Goal: Task Accomplishment & Management: Manage account settings

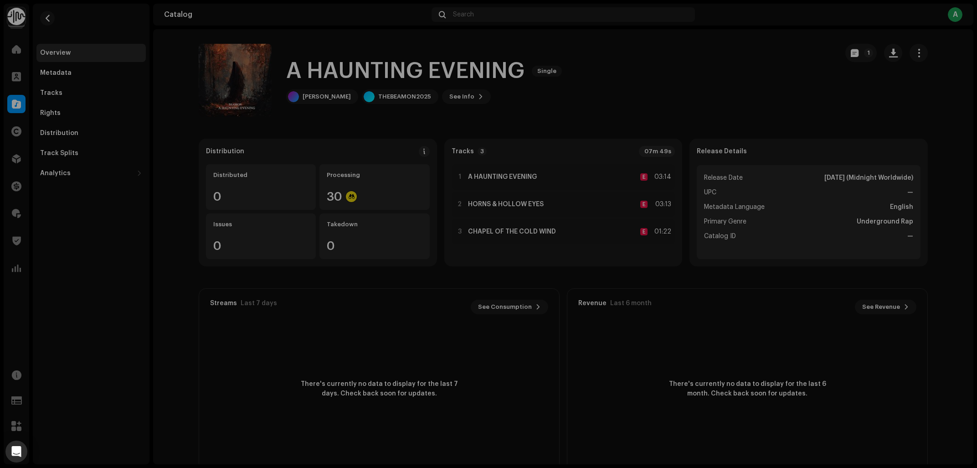
click at [20, 217] on div "A HAUNTING EVENING 3044513 Metadata Distribution Release Date [DATE] (Midnight …" at bounding box center [488, 234] width 977 height 468
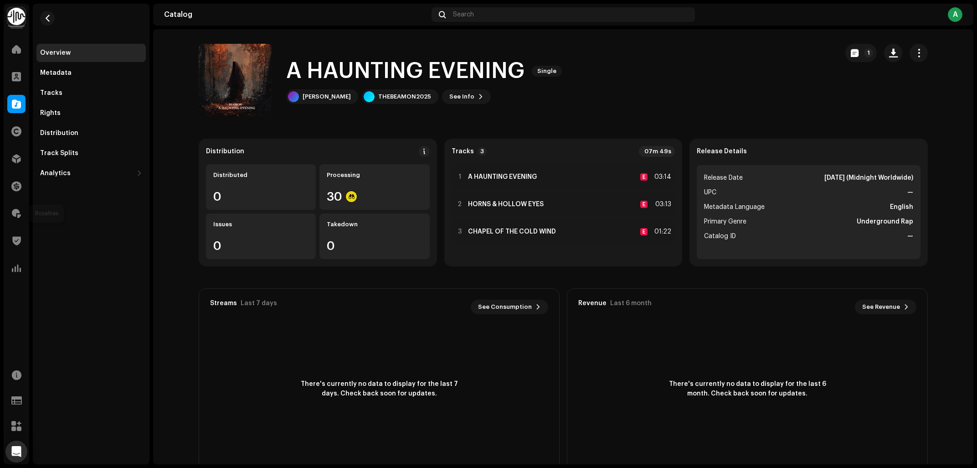
click at [20, 217] on span at bounding box center [16, 213] width 9 height 7
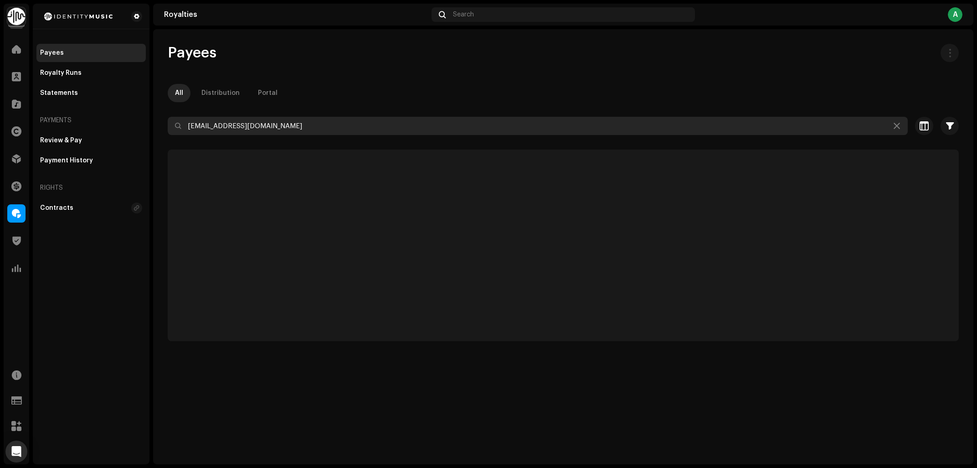
drag, startPoint x: 288, startPoint y: 122, endPoint x: 0, endPoint y: 166, distance: 291.4
click at [168, 135] on input "[EMAIL_ADDRESS][DOMAIN_NAME]" at bounding box center [538, 126] width 740 height 18
paste input "ogireadthemail"
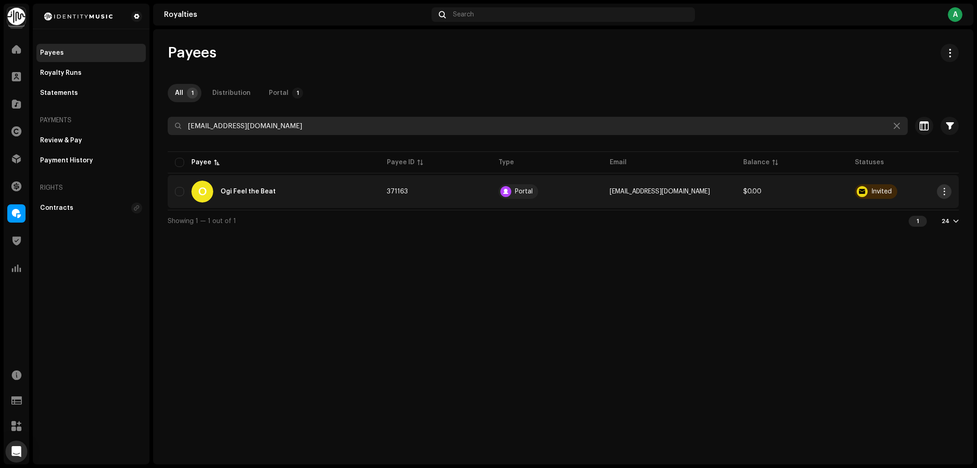
type input "[EMAIL_ADDRESS][DOMAIN_NAME]"
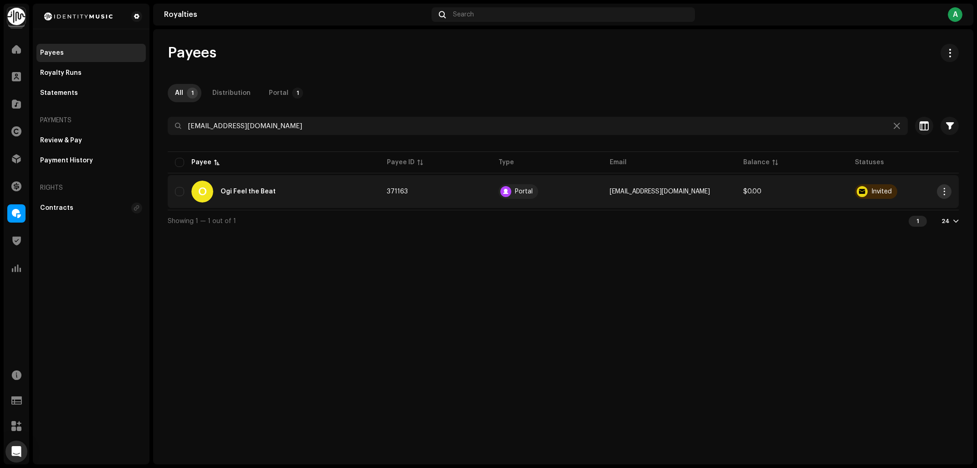
click at [943, 193] on span "button" at bounding box center [944, 191] width 7 height 7
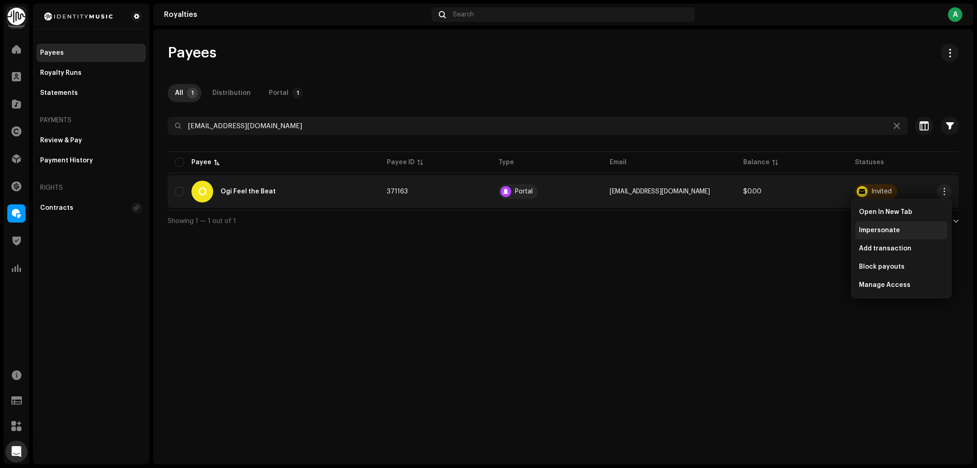
click at [899, 226] on div "Impersonate" at bounding box center [901, 230] width 92 height 18
